Goal: Information Seeking & Learning: Check status

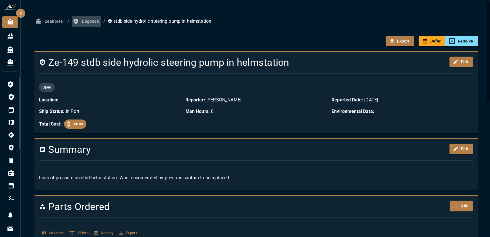
click at [87, 22] on button "Logbook" at bounding box center [86, 21] width 29 height 11
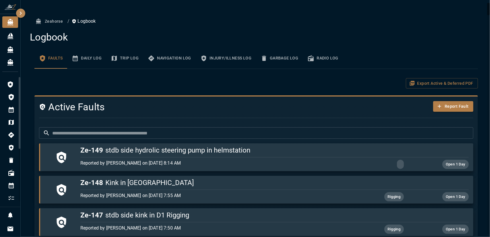
click at [181, 132] on input "text" at bounding box center [262, 132] width 421 height 11
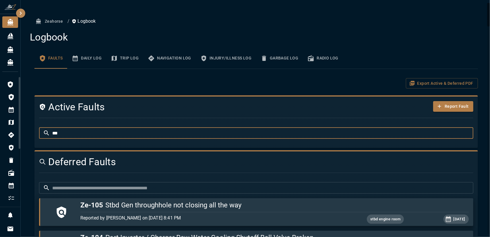
type input "**"
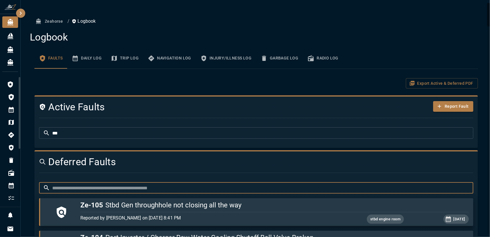
click at [170, 184] on input "text" at bounding box center [262, 187] width 421 height 11
type input "*"
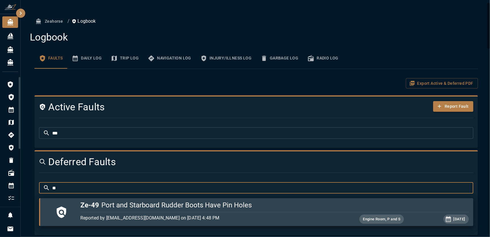
type input "**"
click at [226, 213] on div "Reported by [EMAIL_ADDRESS][DOMAIN_NAME] on [DATE] 4:48 PM Engine Room, P and S…" at bounding box center [273, 217] width 390 height 11
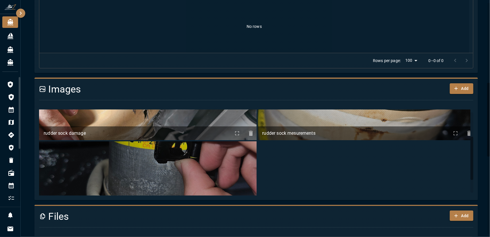
scroll to position [53, 0]
click at [235, 133] on icon "info about rudder sock damage" at bounding box center [237, 132] width 4 height 4
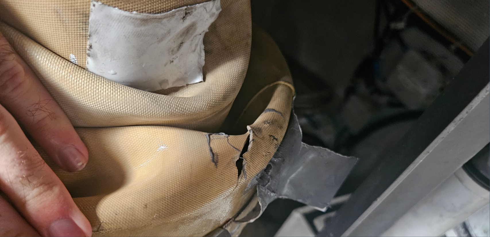
scroll to position [0, 0]
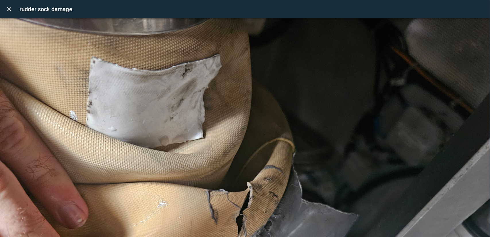
click at [14, 11] on button "close" at bounding box center [8, 8] width 11 height 11
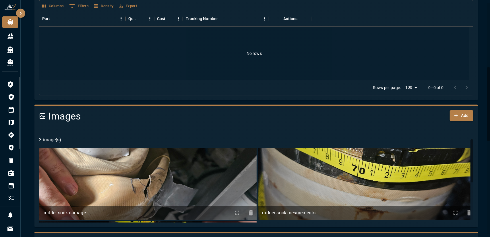
scroll to position [203, 0]
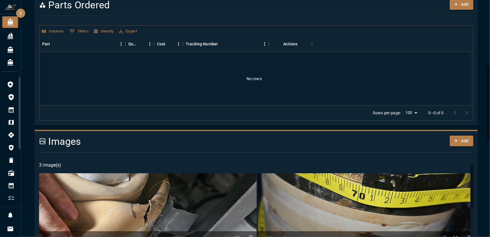
click at [167, 194] on img at bounding box center [147, 209] width 217 height 72
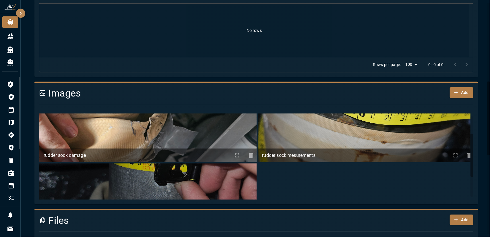
scroll to position [35, 0]
click at [233, 157] on icon "info about rudder sock damage" at bounding box center [236, 154] width 7 height 7
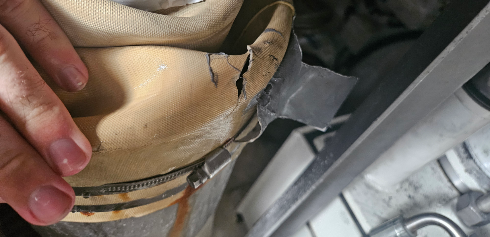
scroll to position [147, 0]
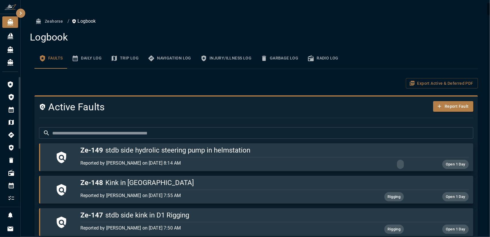
scroll to position [17, 0]
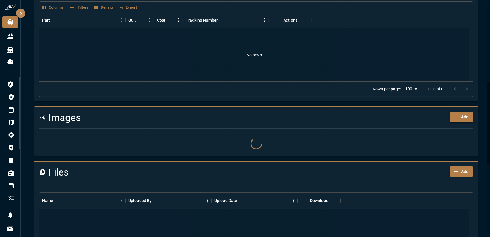
scroll to position [229, 0]
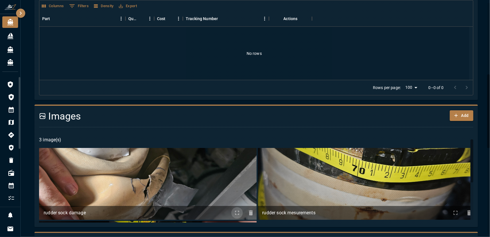
click at [232, 217] on button "info about rudder sock damage" at bounding box center [236, 212] width 11 height 11
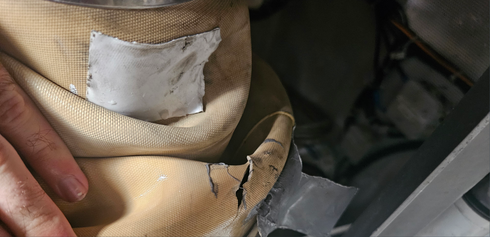
scroll to position [36, 0]
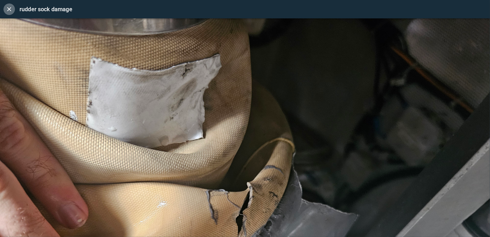
click at [11, 8] on icon "close" at bounding box center [9, 9] width 7 height 7
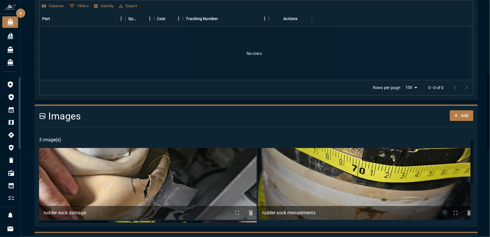
click at [452, 215] on icon "info about rudder sock mesurements" at bounding box center [455, 212] width 7 height 7
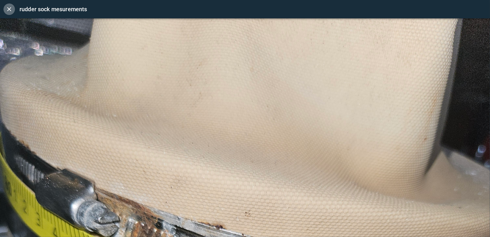
click at [11, 8] on icon "close" at bounding box center [9, 9] width 7 height 7
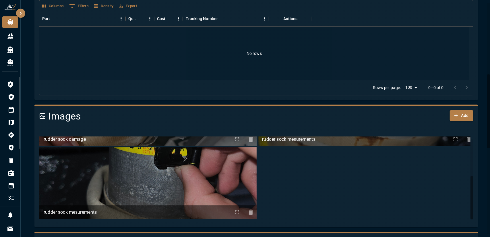
scroll to position [74, 0]
click at [233, 214] on icon "info about rudder sock mesurements" at bounding box center [236, 211] width 7 height 7
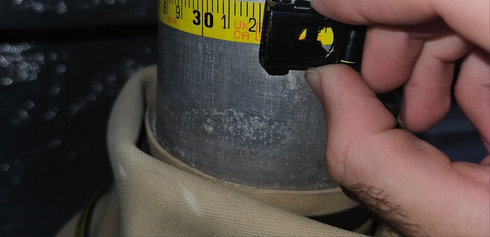
scroll to position [240, 0]
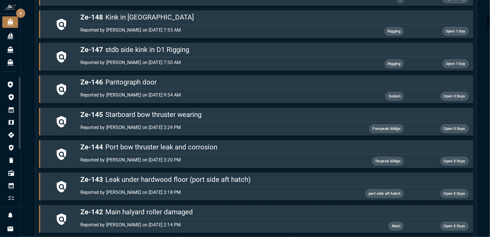
scroll to position [229, 0]
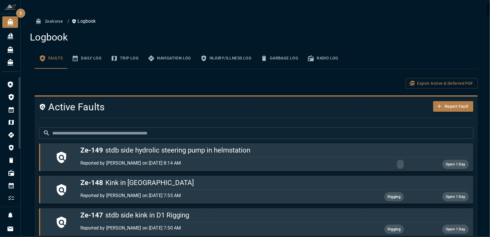
click at [231, 135] on input "text" at bounding box center [262, 132] width 421 height 11
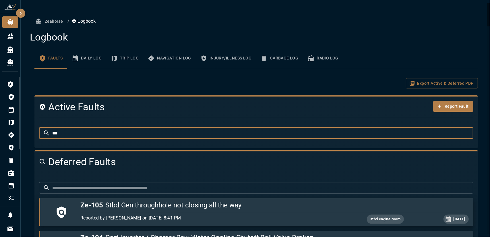
type input "***"
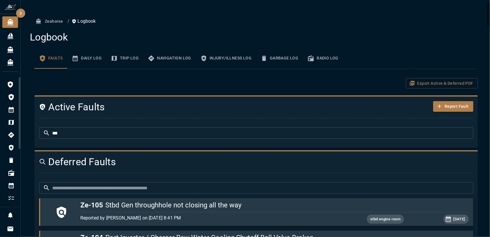
drag, startPoint x: 221, startPoint y: 194, endPoint x: 221, endPoint y: 188, distance: 6.0
click at [221, 188] on input "text" at bounding box center [262, 187] width 421 height 11
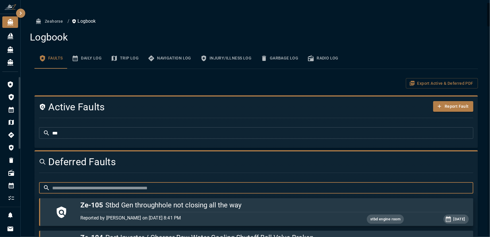
click at [221, 188] on input "text" at bounding box center [262, 187] width 421 height 11
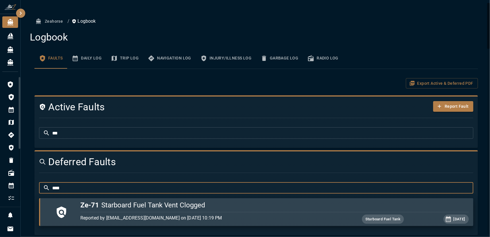
type input "****"
click at [232, 207] on h5 "Ze-71 Starboard Fuel Tank Vent Clogged" at bounding box center [274, 204] width 388 height 9
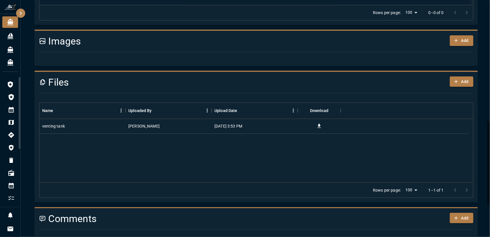
scroll to position [336, 0]
click at [320, 123] on icon "Download" at bounding box center [319, 126] width 6 height 6
click at [449, 7] on div at bounding box center [460, 12] width 23 height 11
